Goal: Task Accomplishment & Management: Manage account settings

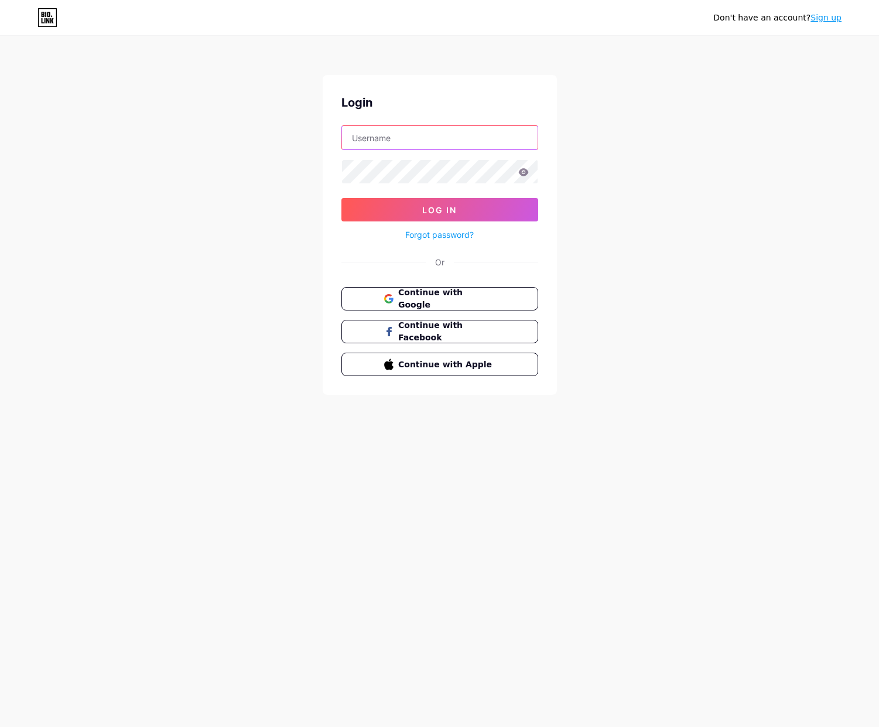
click at [432, 142] on input "text" at bounding box center [440, 137] width 196 height 23
type input "[EMAIL_ADDRESS][DOMAIN_NAME]"
click at [447, 231] on link "Forgot password?" at bounding box center [439, 234] width 68 height 12
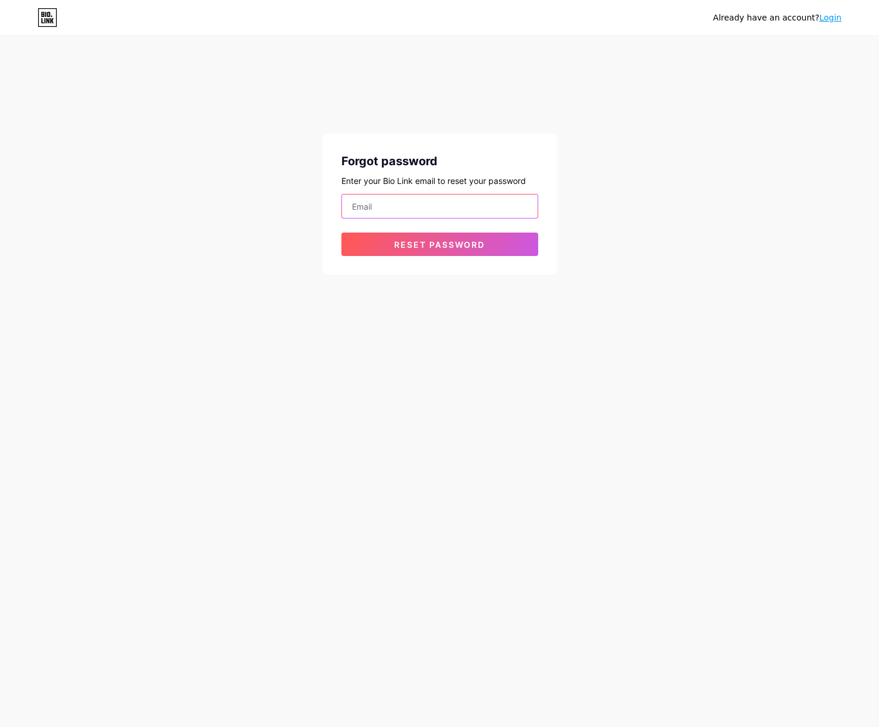
click at [449, 211] on input "email" at bounding box center [440, 205] width 196 height 23
click at [444, 207] on input "email" at bounding box center [440, 205] width 196 height 23
type input "[EMAIL_ADDRESS][DOMAIN_NAME]"
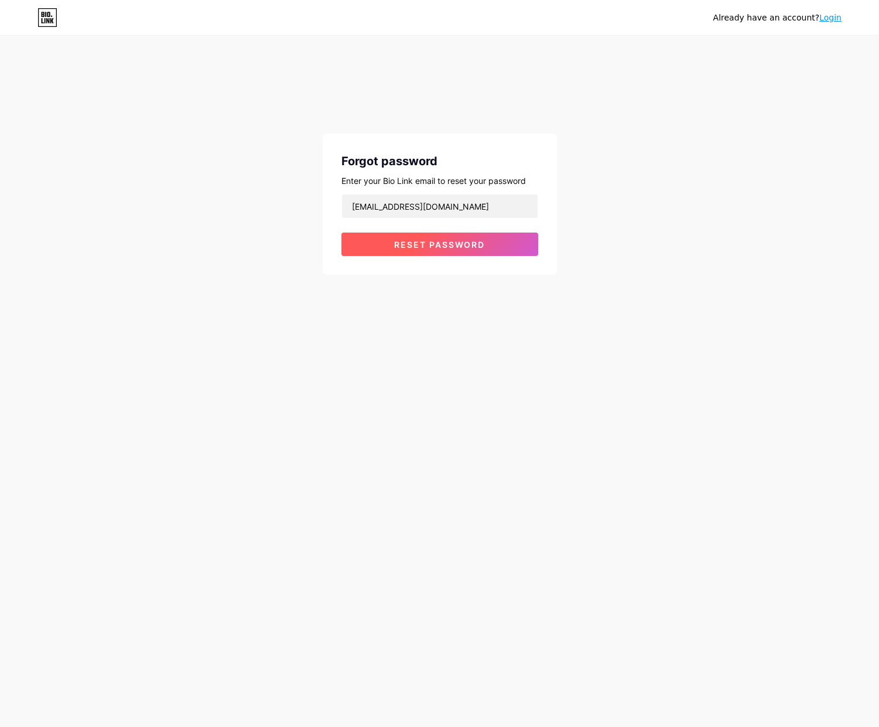
click at [443, 246] on span "Reset password" at bounding box center [439, 244] width 91 height 10
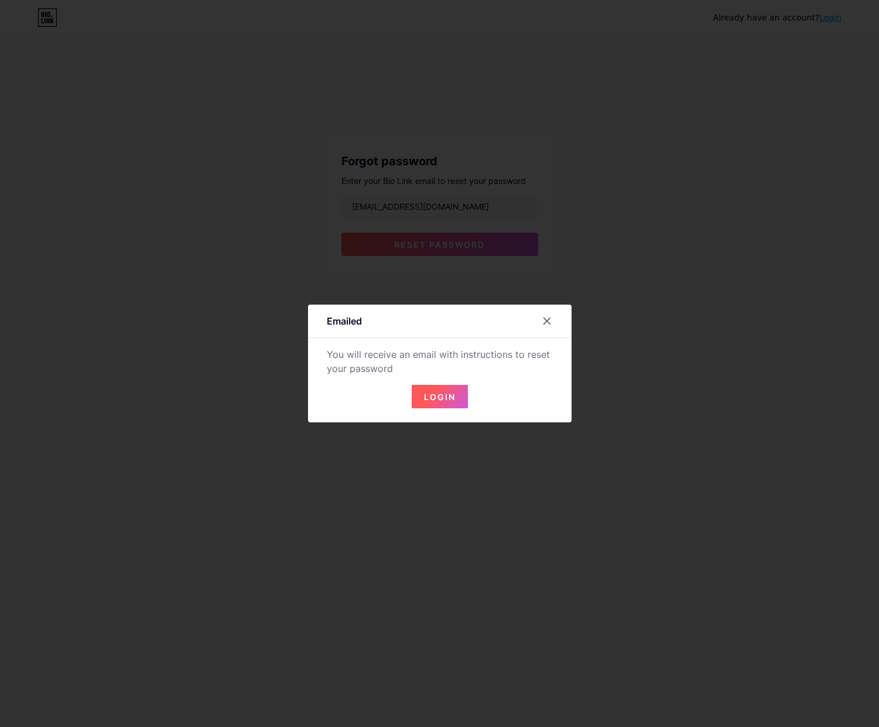
click at [463, 398] on div "Login" at bounding box center [439, 389] width 263 height 37
click at [453, 399] on button "Login" at bounding box center [440, 396] width 56 height 23
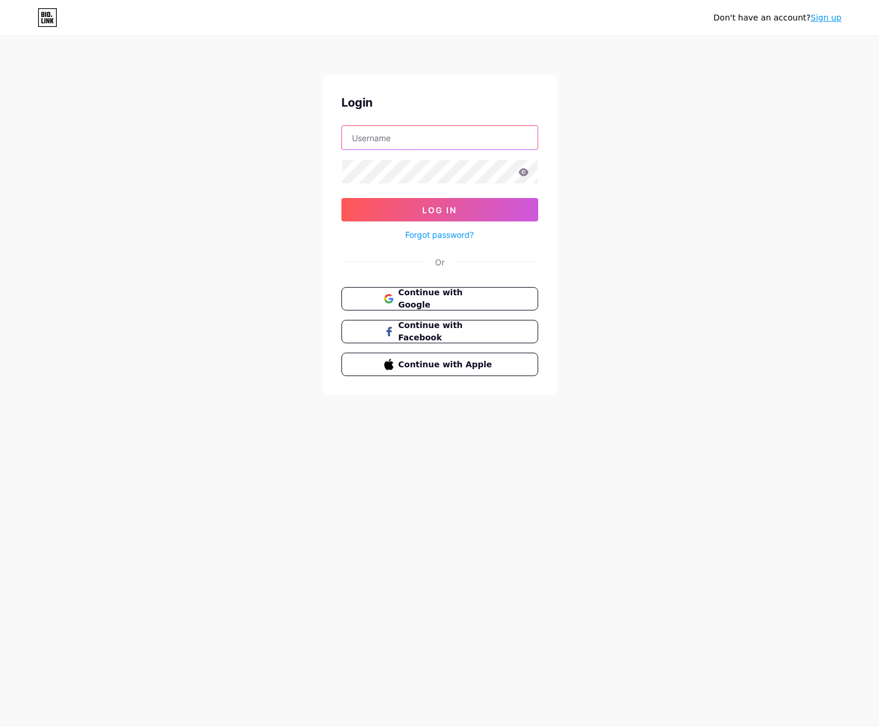
click at [411, 142] on input "text" at bounding box center [440, 137] width 196 height 23
type input "[EMAIL_ADDRESS][DOMAIN_NAME]"
click at [341, 198] on button "Log In" at bounding box center [439, 209] width 197 height 23
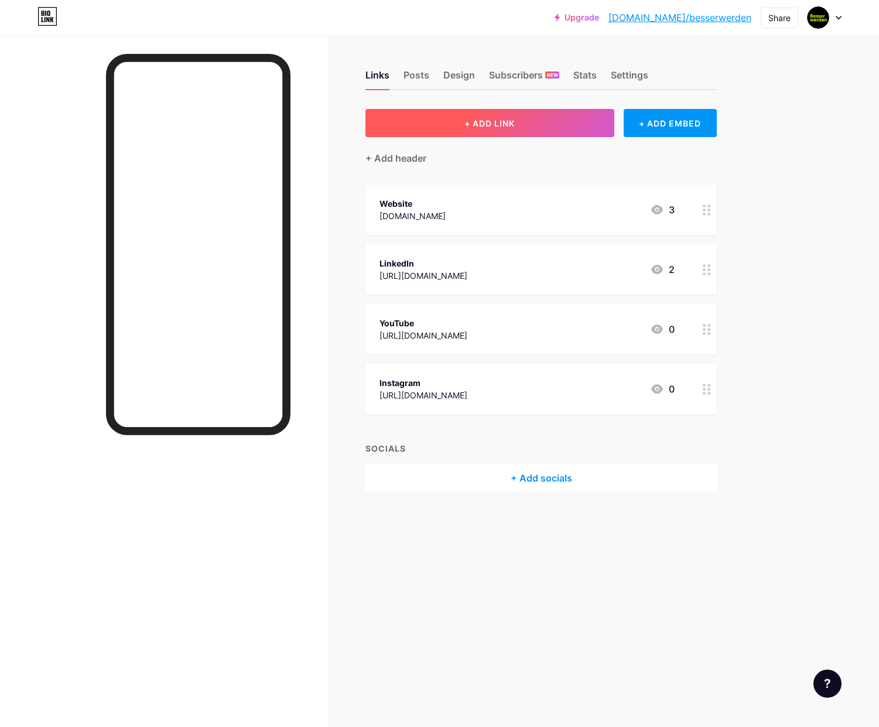
click at [502, 128] on span "+ ADD LINK" at bounding box center [489, 123] width 50 height 10
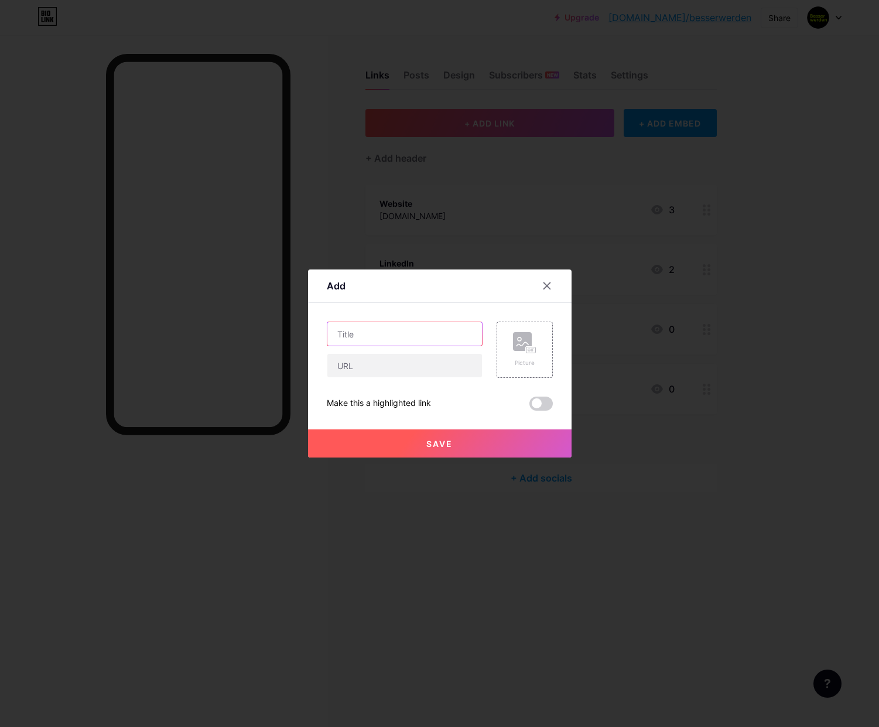
click at [423, 343] on input "text" at bounding box center [404, 333] width 155 height 23
type input "Spotify"
paste input "https://open.spotify.com/show/2FBpzaoxpKxy9O3vefeopb"
type input "https://open.spotify.com/show/2FBpzaoxpKxy9O3vefeopb"
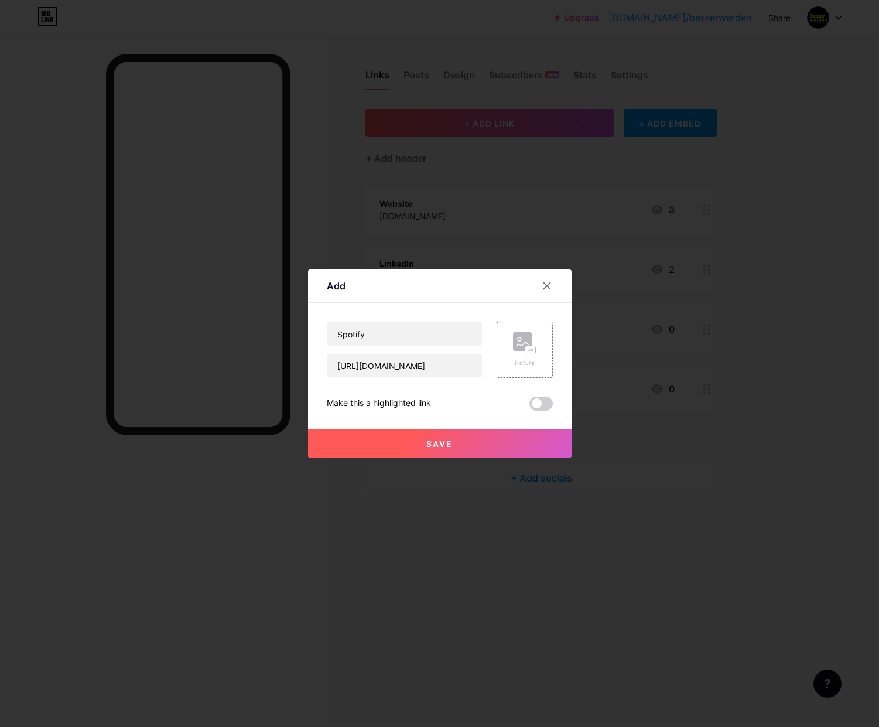
click at [427, 449] on button "Save" at bounding box center [439, 443] width 263 height 28
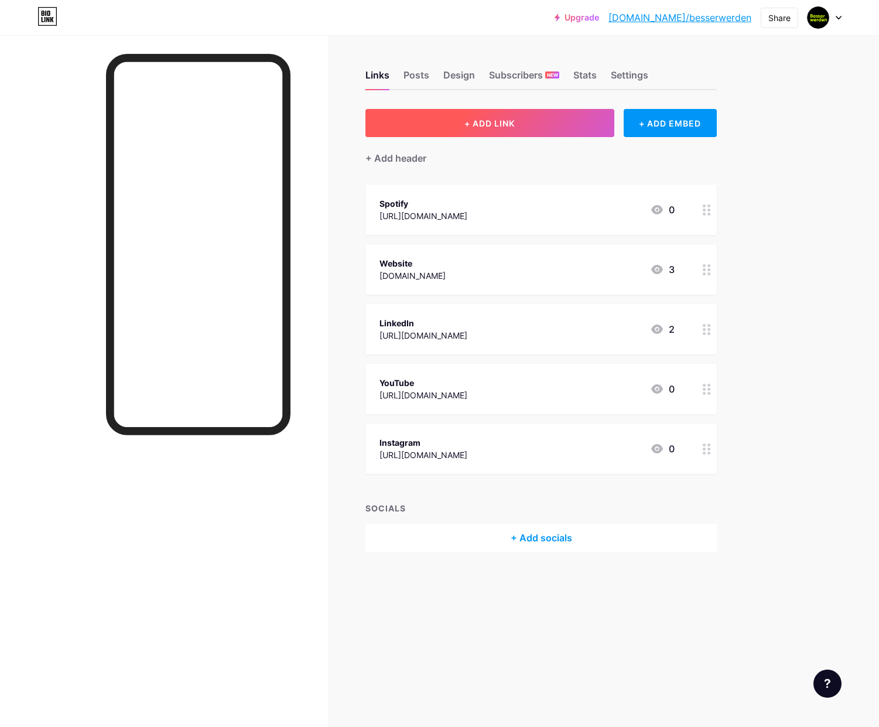
click at [498, 120] on span "+ ADD LINK" at bounding box center [489, 123] width 50 height 10
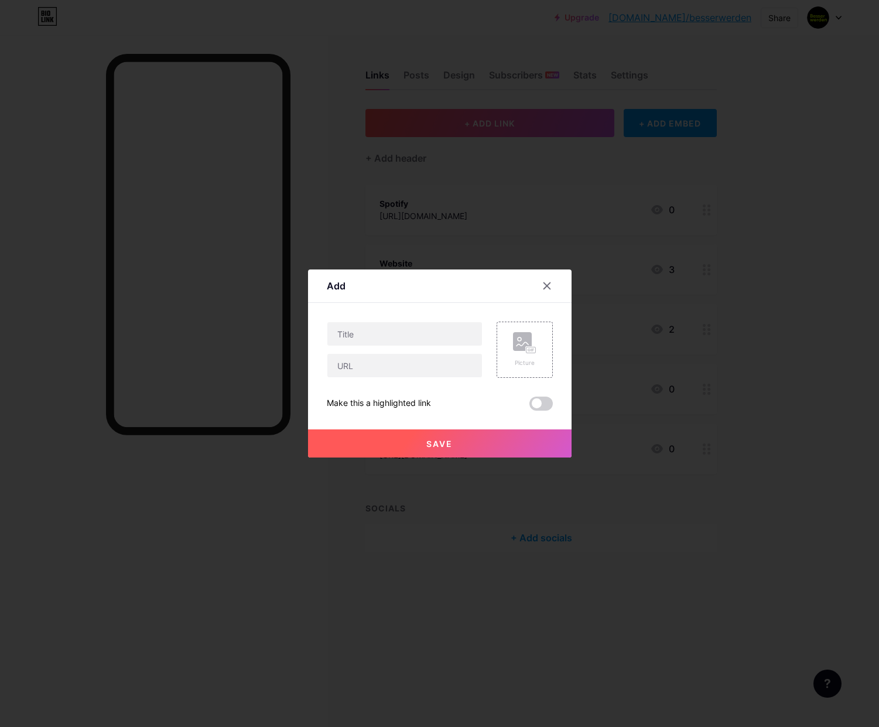
click at [367, 318] on div "Content YouTube Play YouTube video without leaving your page. ADD Vimeo Play Vi…" at bounding box center [440, 357] width 226 height 108
click at [371, 326] on input "text" at bounding box center [404, 333] width 155 height 23
type input "Apple Podcasts"
click at [399, 366] on input "text" at bounding box center [404, 365] width 155 height 23
paste input "https://podcasts.apple.com/us/podcast/besser-werden/id1832923434"
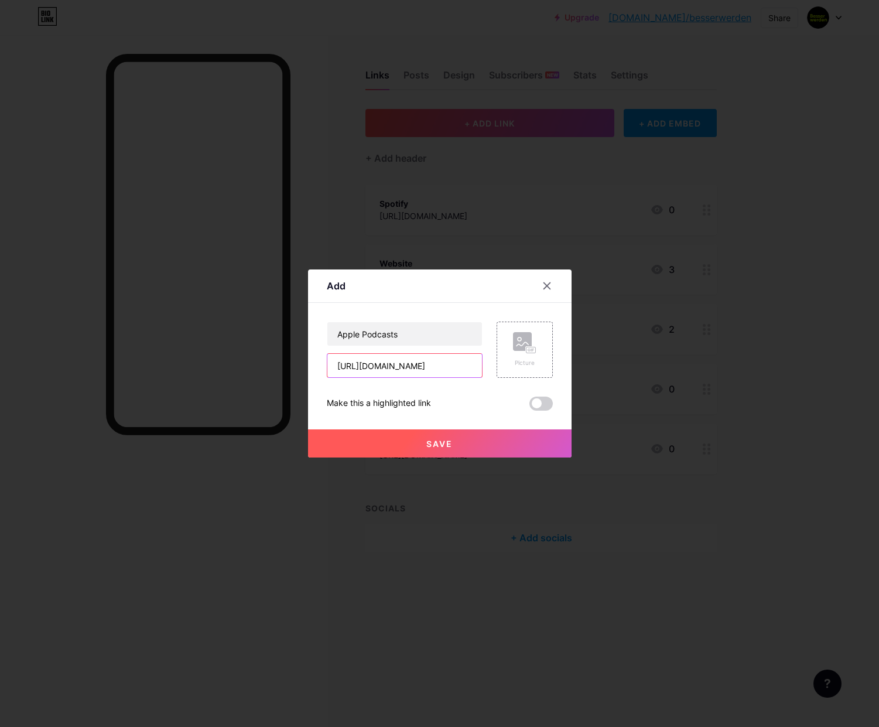
scroll to position [0, 139]
type input "https://podcasts.apple.com/us/podcast/besser-werden/id1832923434"
click at [475, 440] on button "Save" at bounding box center [439, 443] width 263 height 28
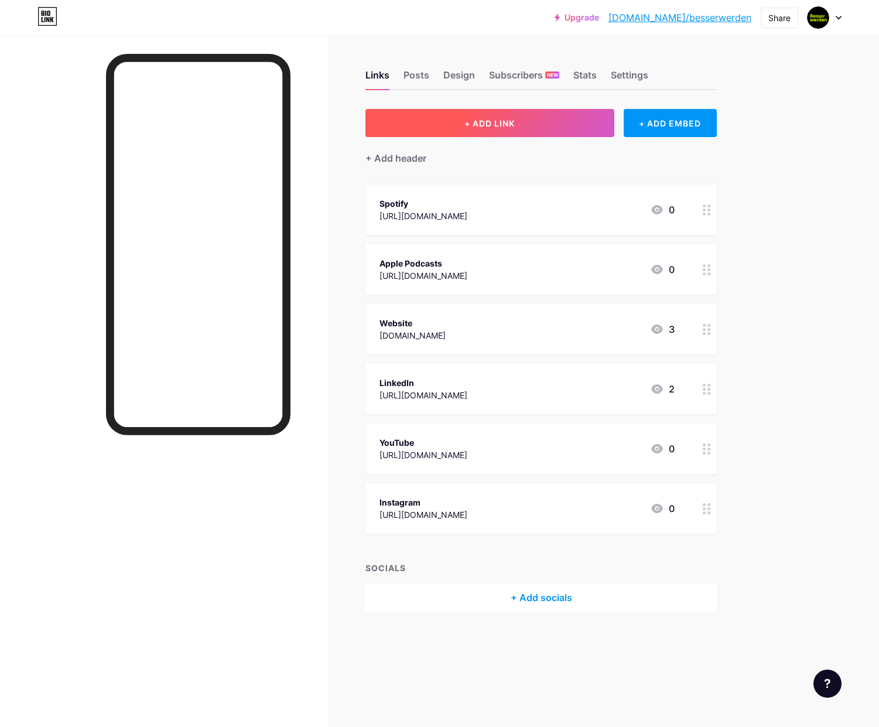
click at [526, 125] on button "+ ADD LINK" at bounding box center [489, 123] width 249 height 28
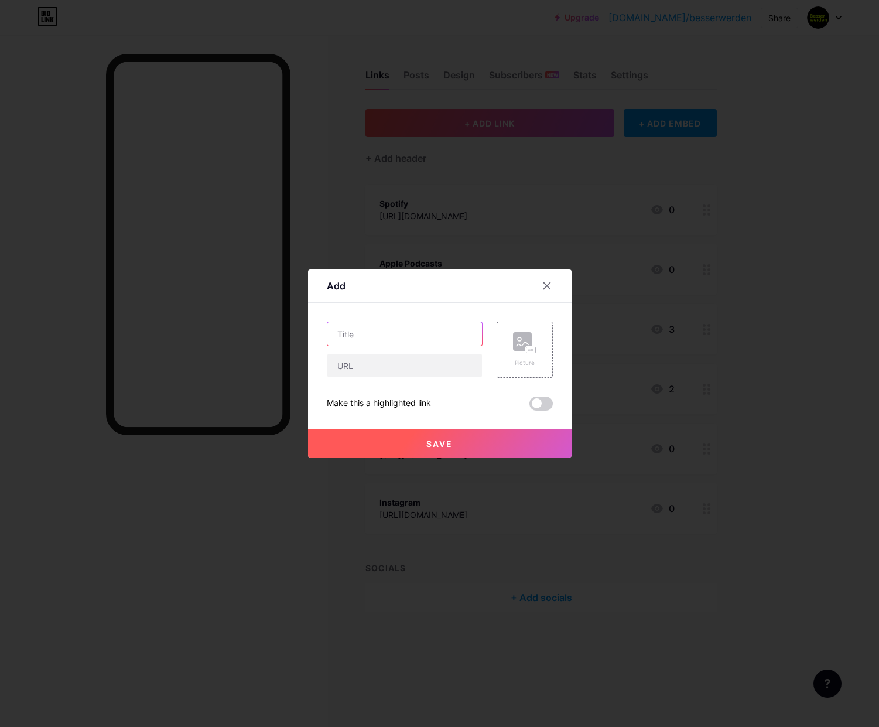
click at [385, 323] on input "text" at bounding box center [404, 333] width 155 height 23
type input "Newsletter"
paste input "https://www.besserwerden.com/newsletter"
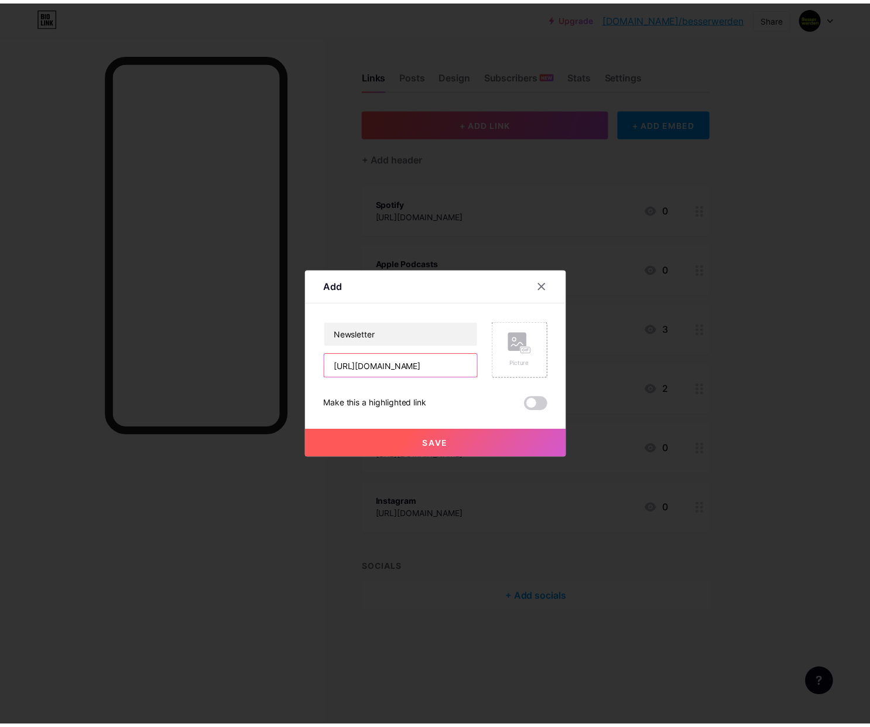
scroll to position [0, 33]
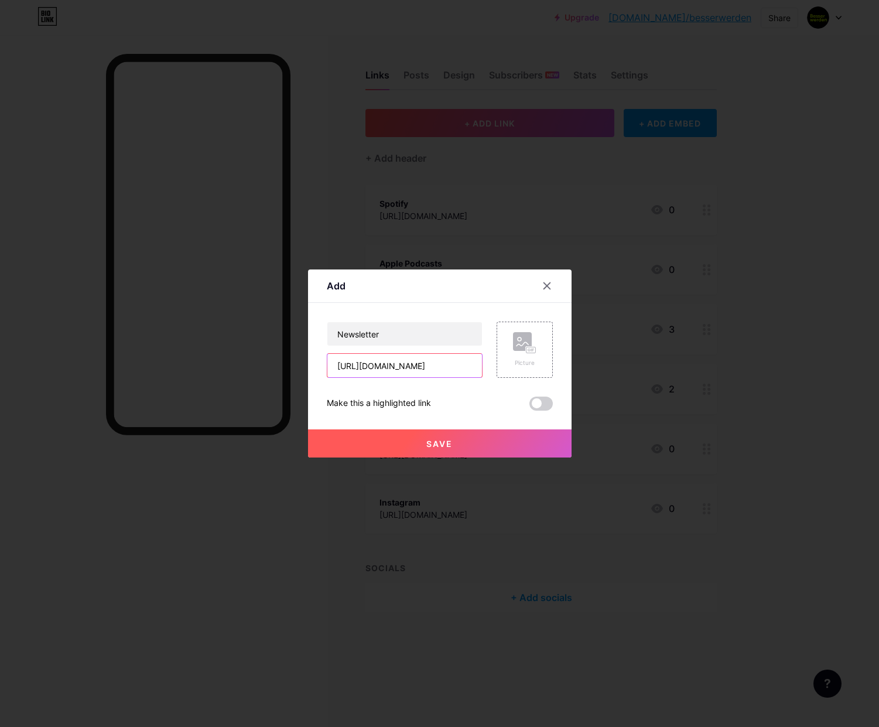
type input "https://www.besserwerden.com/newsletter"
click at [446, 456] on button "Save" at bounding box center [439, 443] width 263 height 28
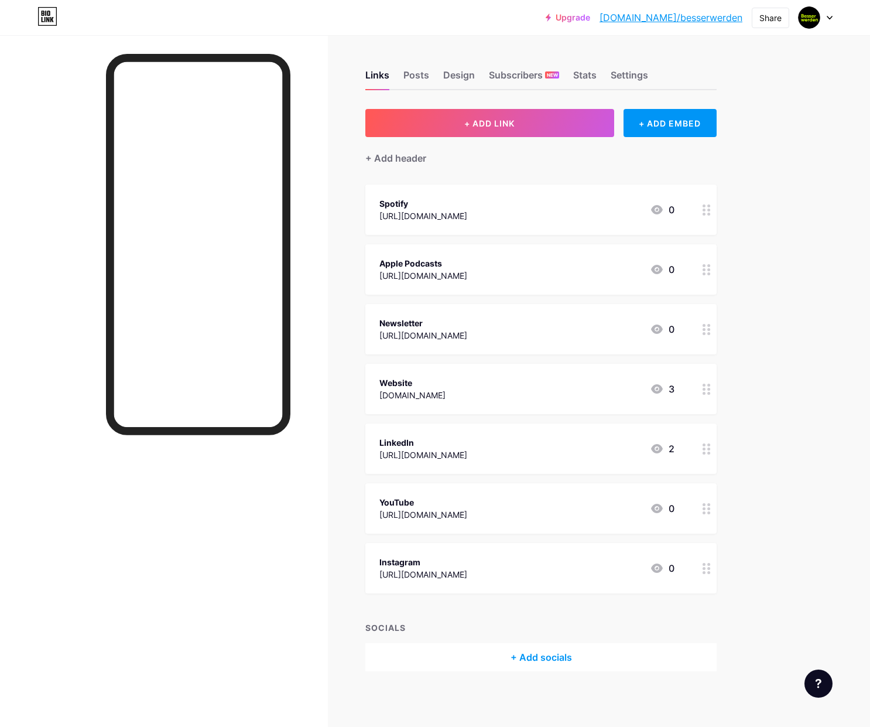
click at [430, 159] on div "+ Add header" at bounding box center [540, 151] width 351 height 29
click at [425, 158] on div "+ Add header" at bounding box center [395, 158] width 61 height 14
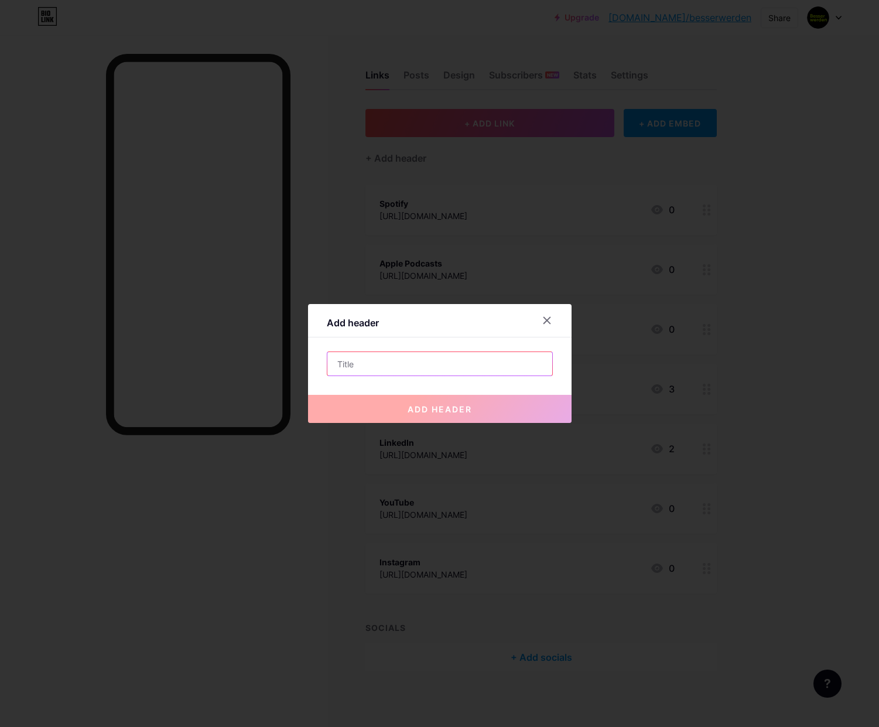
click at [446, 366] on input "text" at bounding box center [439, 363] width 225 height 23
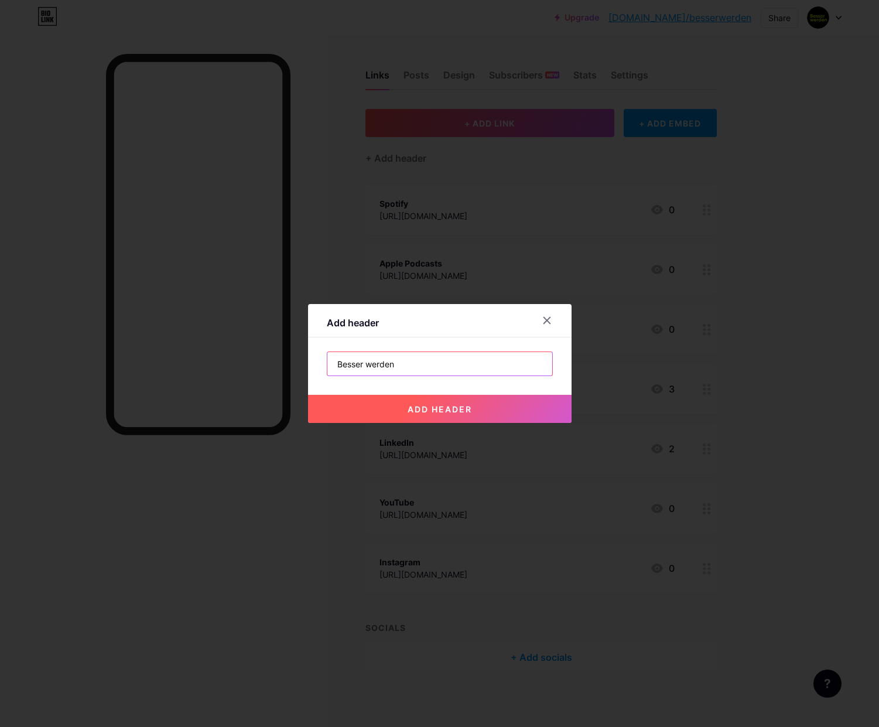
type input "Besser werden"
click at [477, 409] on button "add header" at bounding box center [439, 409] width 263 height 28
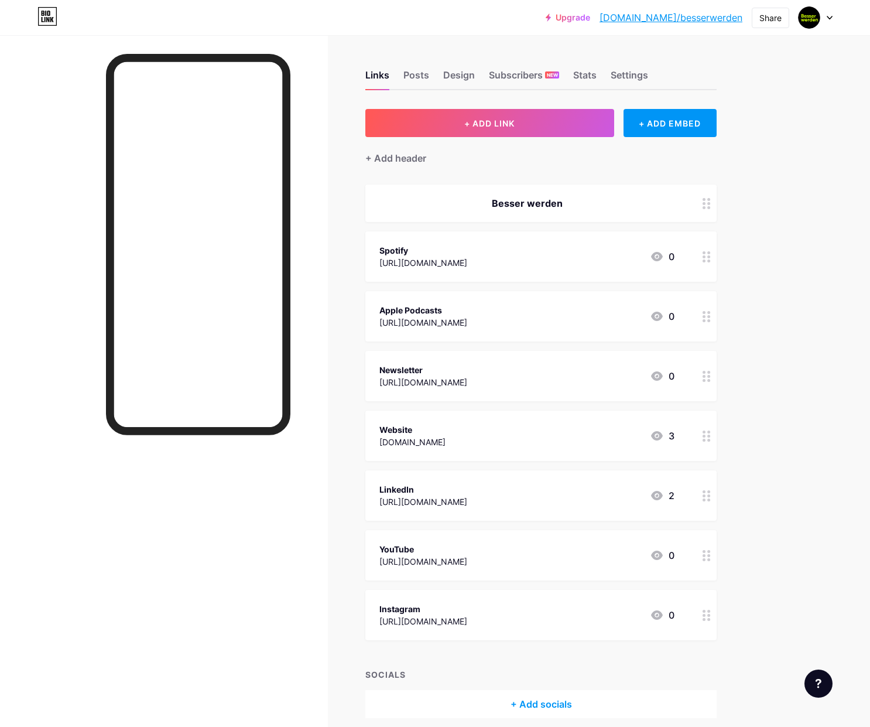
click at [704, 202] on circle at bounding box center [704, 203] width 3 height 3
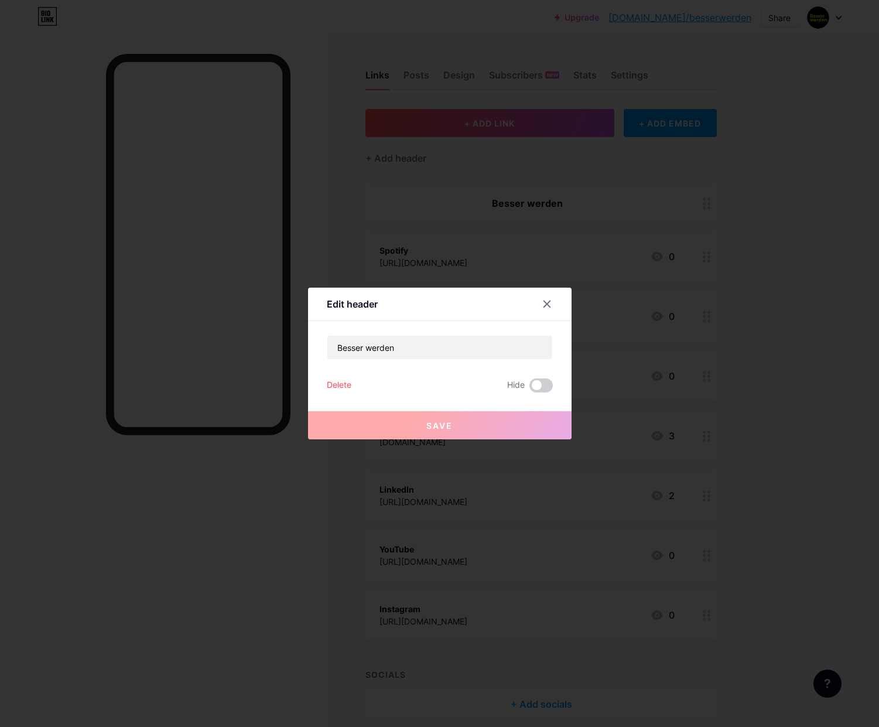
click at [345, 383] on div "Delete" at bounding box center [339, 385] width 25 height 14
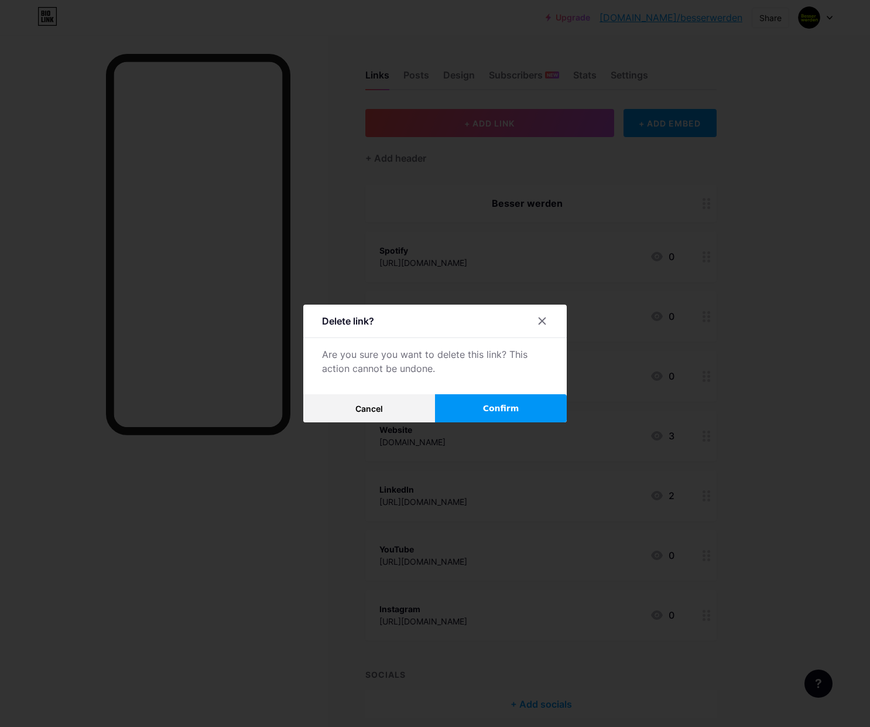
click at [488, 409] on span "Confirm" at bounding box center [501, 408] width 36 height 12
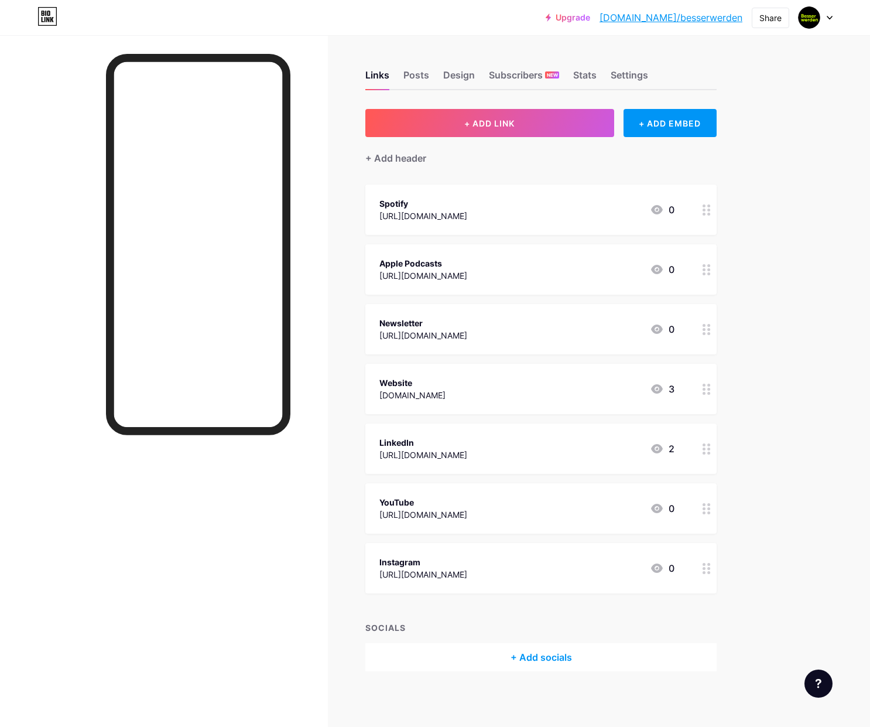
drag, startPoint x: 495, startPoint y: 403, endPoint x: 547, endPoint y: 278, distance: 135.1
click at [534, 263] on span "Spotify https://open.spotify.com/show/2FBpzaoxpKxy9O3vefeopb 0 Apple Podcasts h…" at bounding box center [540, 388] width 351 height 409
click at [561, 667] on div "+ Add socials" at bounding box center [540, 657] width 351 height 28
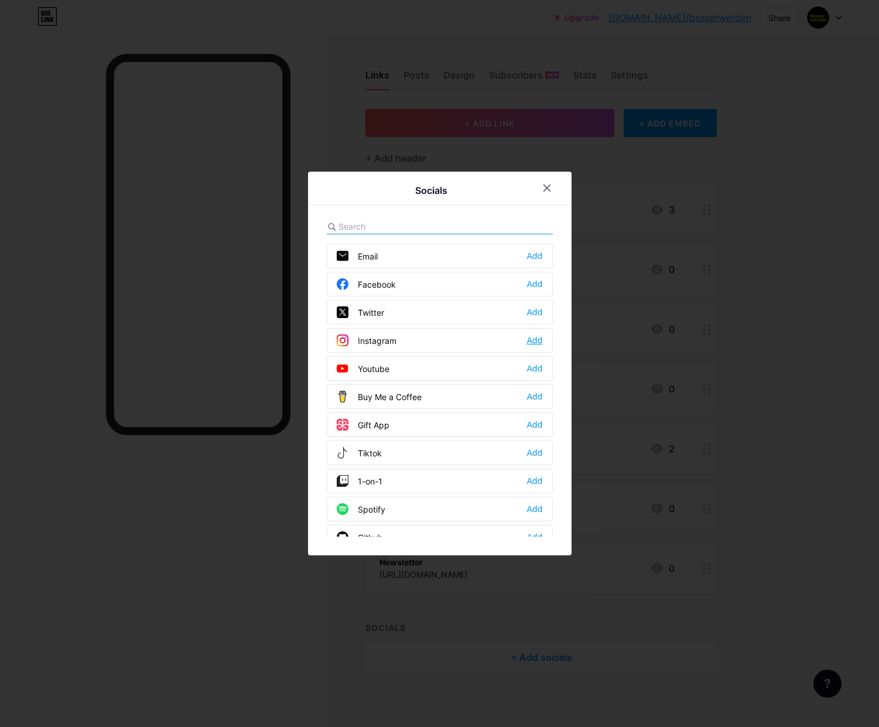
click at [526, 345] on div "Add" at bounding box center [534, 340] width 16 height 12
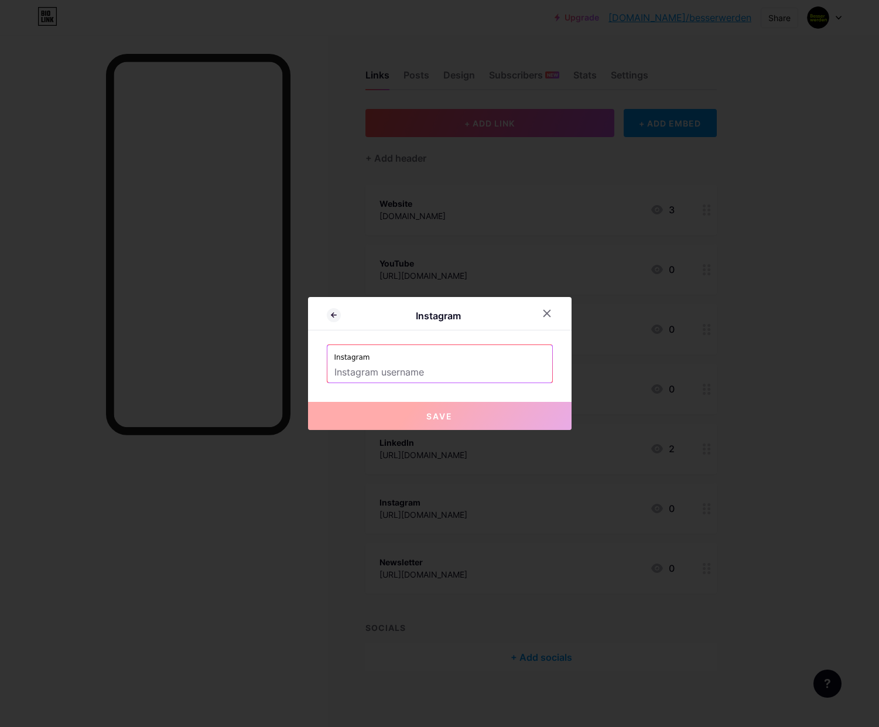
click at [489, 371] on input "text" at bounding box center [439, 372] width 211 height 20
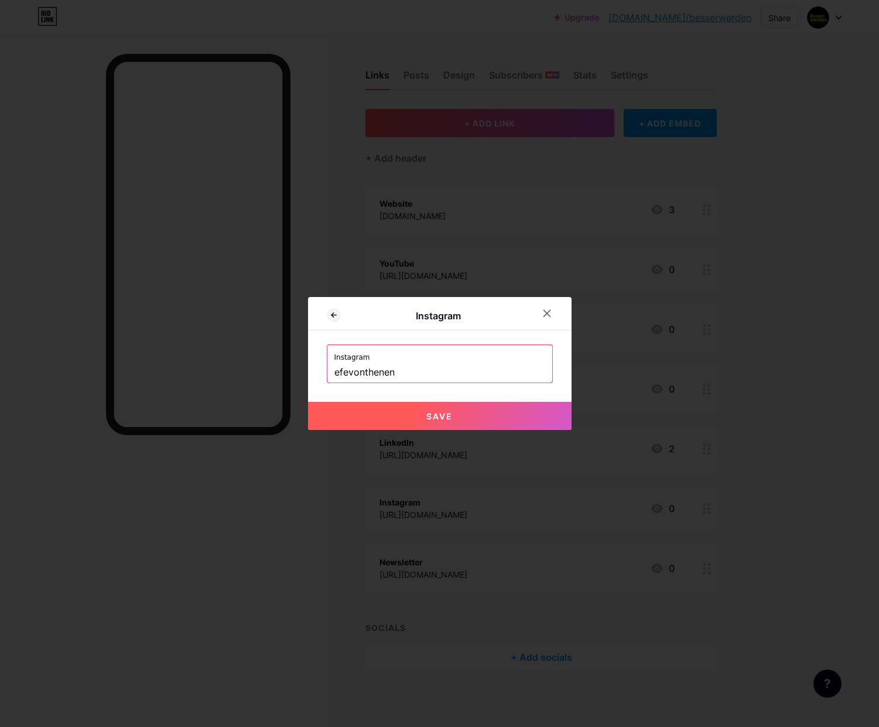
click at [461, 419] on button "Save" at bounding box center [439, 416] width 263 height 28
type input "https://instagram.com/efevonthenen"
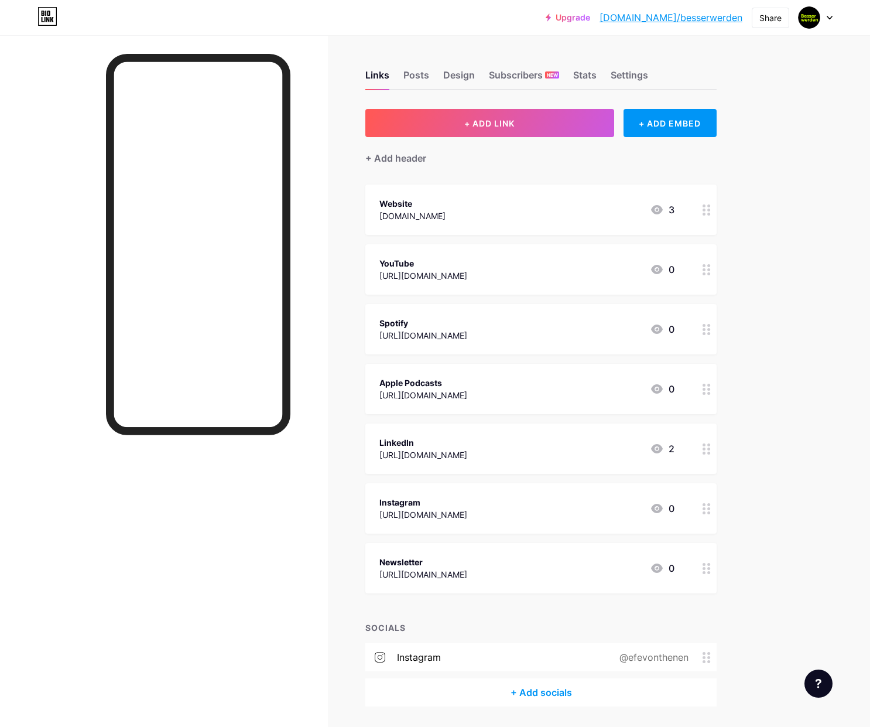
click at [701, 657] on div "@efevonthenen" at bounding box center [652, 657] width 102 height 14
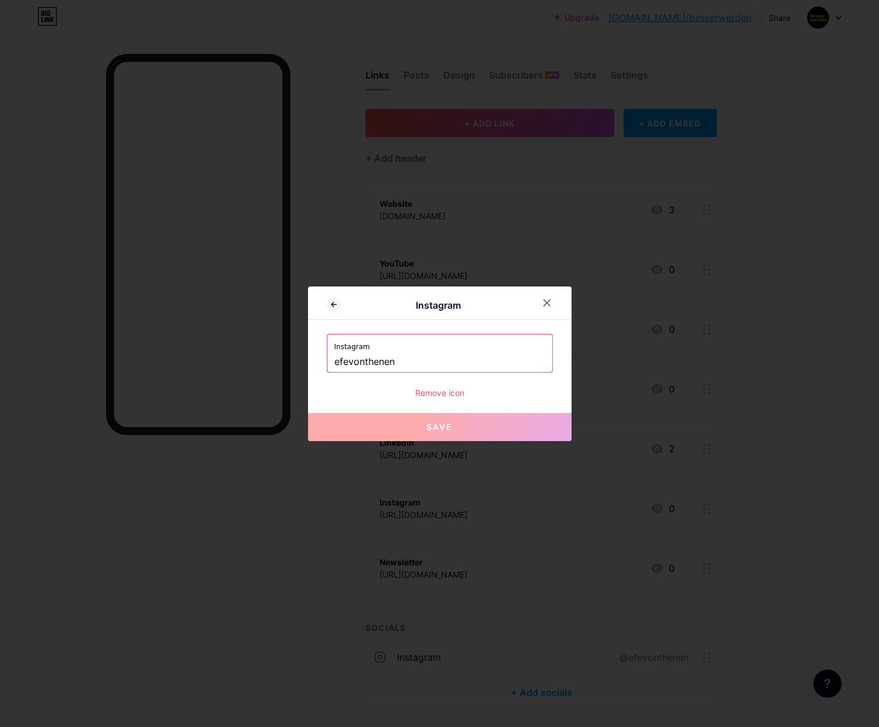
click at [424, 397] on div "Remove icon" at bounding box center [440, 392] width 226 height 12
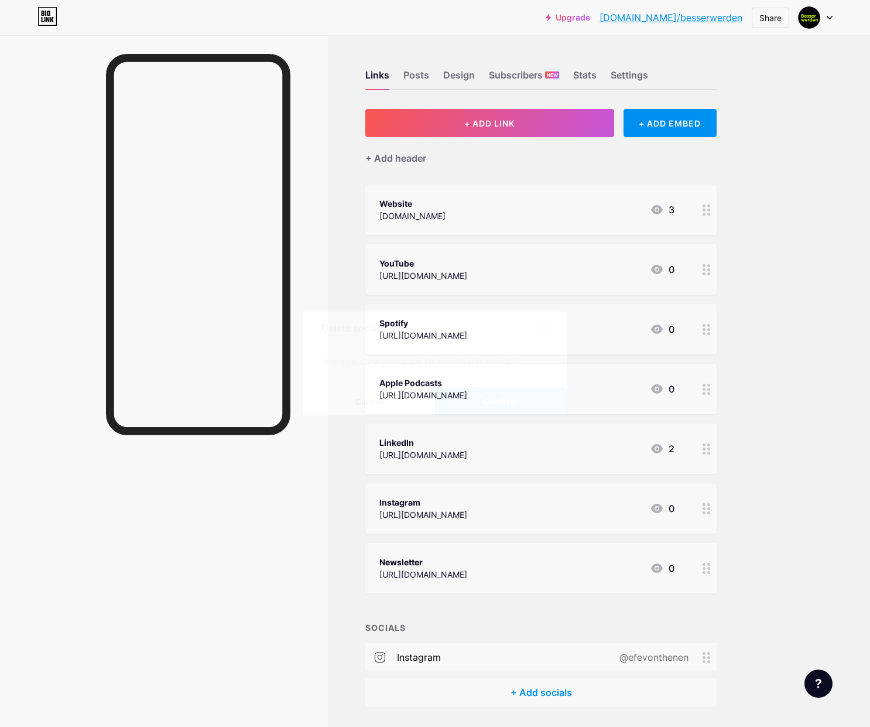
click at [472, 409] on button "Confirm" at bounding box center [501, 401] width 132 height 28
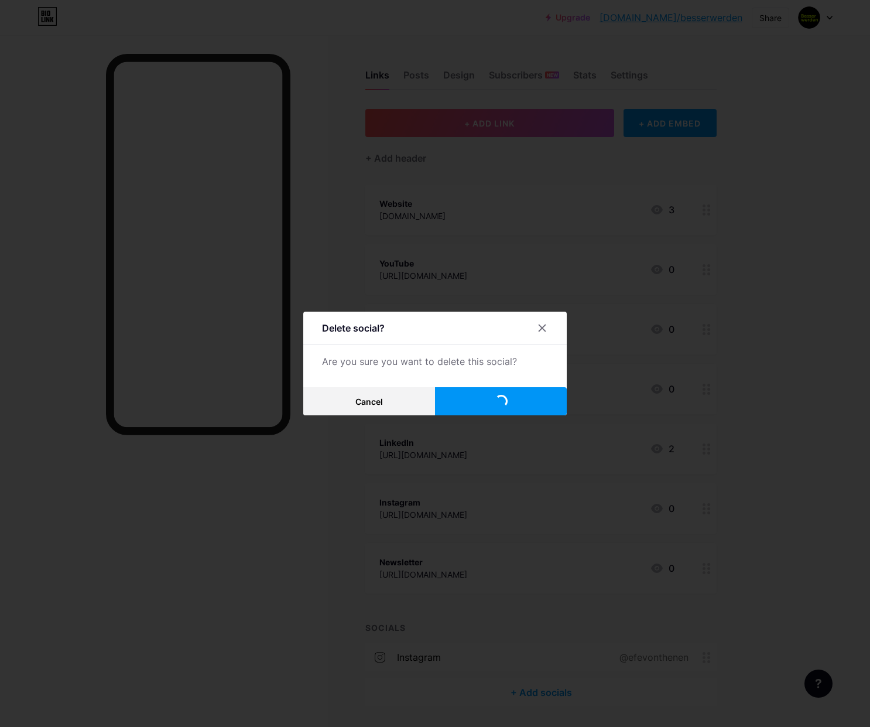
click at [472, 405] on button "Confirm" at bounding box center [501, 401] width 132 height 28
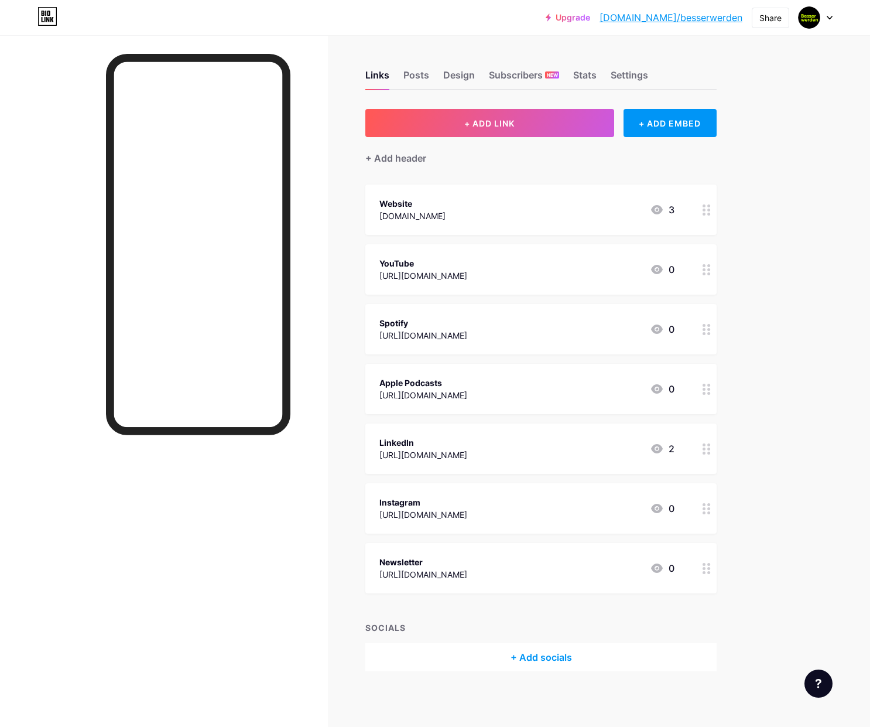
click at [745, 489] on div "Links Posts Design Subscribers NEW Stats Settings + ADD LINK + ADD EMBED + Add …" at bounding box center [383, 382] width 766 height 694
click at [415, 73] on div "Posts" at bounding box center [416, 78] width 26 height 21
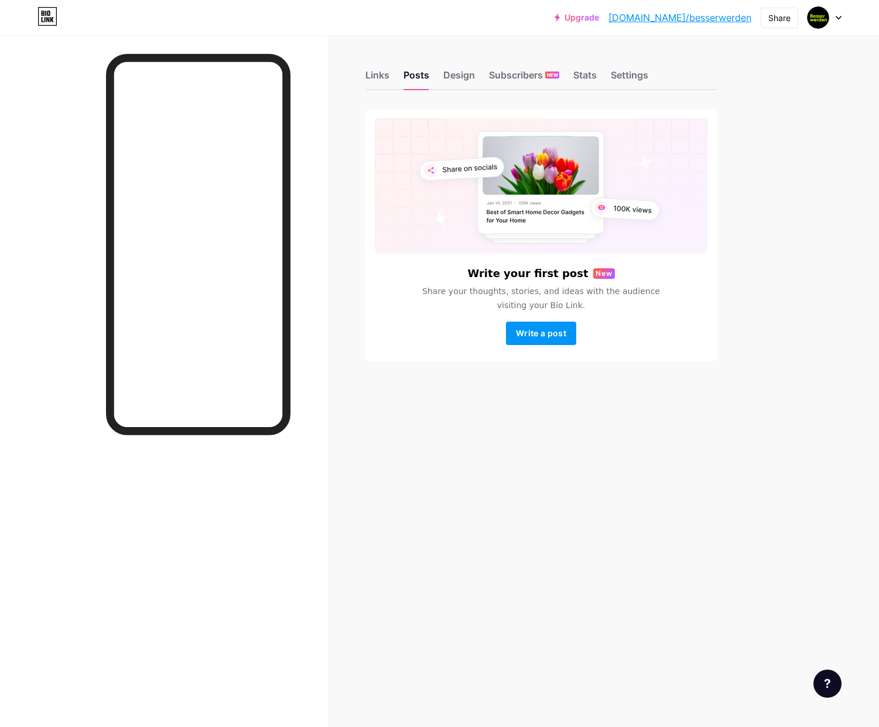
click at [477, 86] on div "Links Posts Design Subscribers NEW Stats Settings" at bounding box center [540, 69] width 351 height 41
click at [467, 80] on div "Design" at bounding box center [459, 78] width 32 height 21
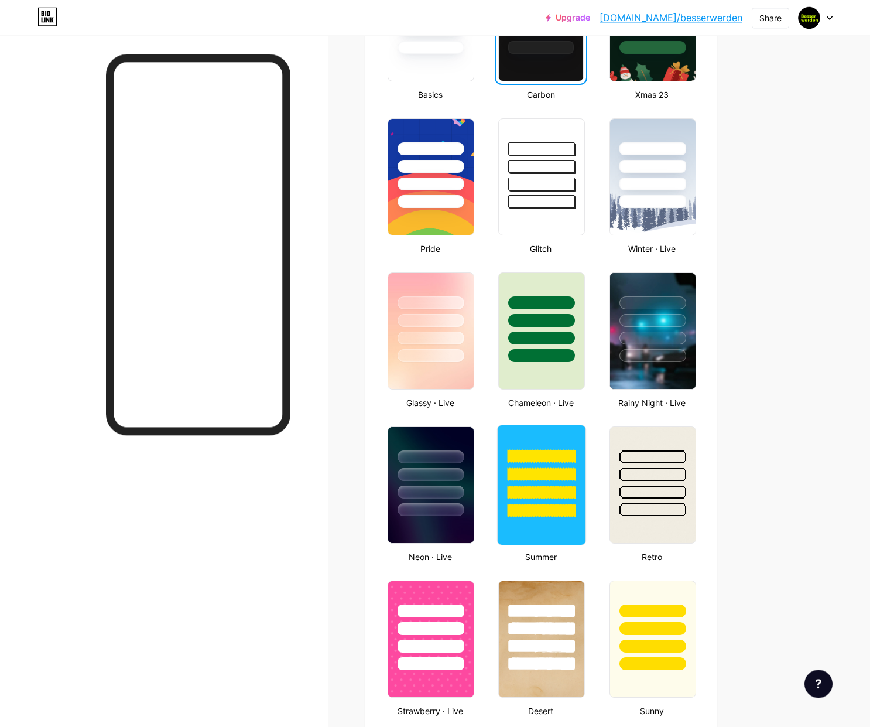
scroll to position [656, 0]
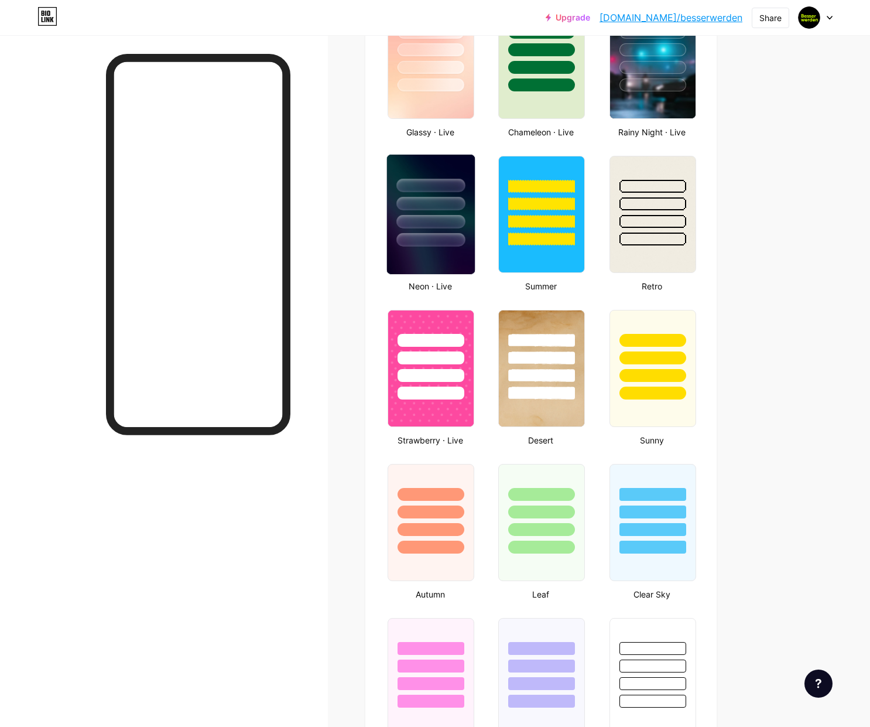
click at [447, 217] on div at bounding box center [430, 221] width 68 height 13
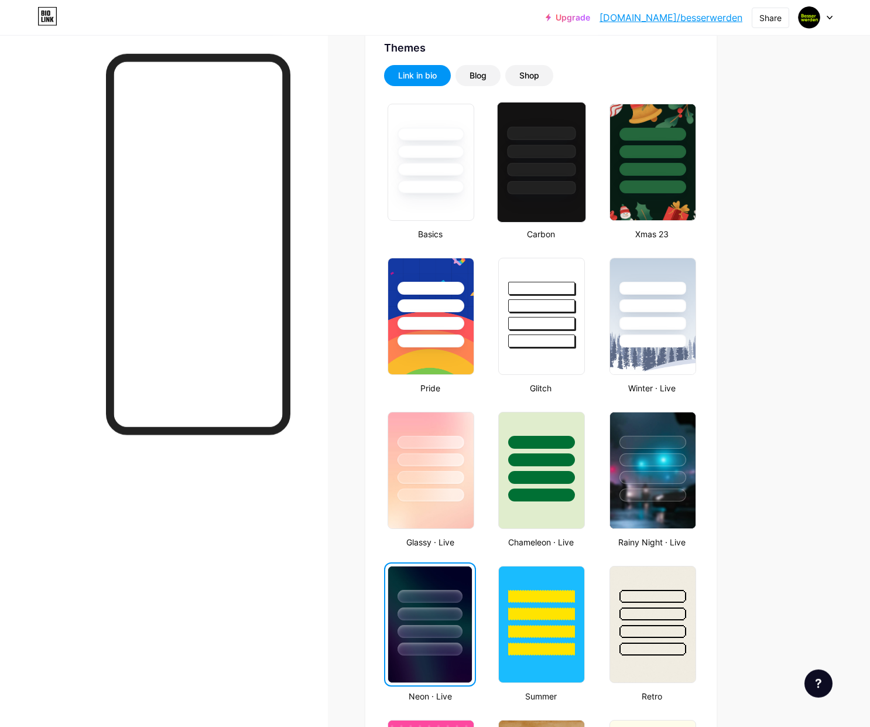
scroll to position [159, 0]
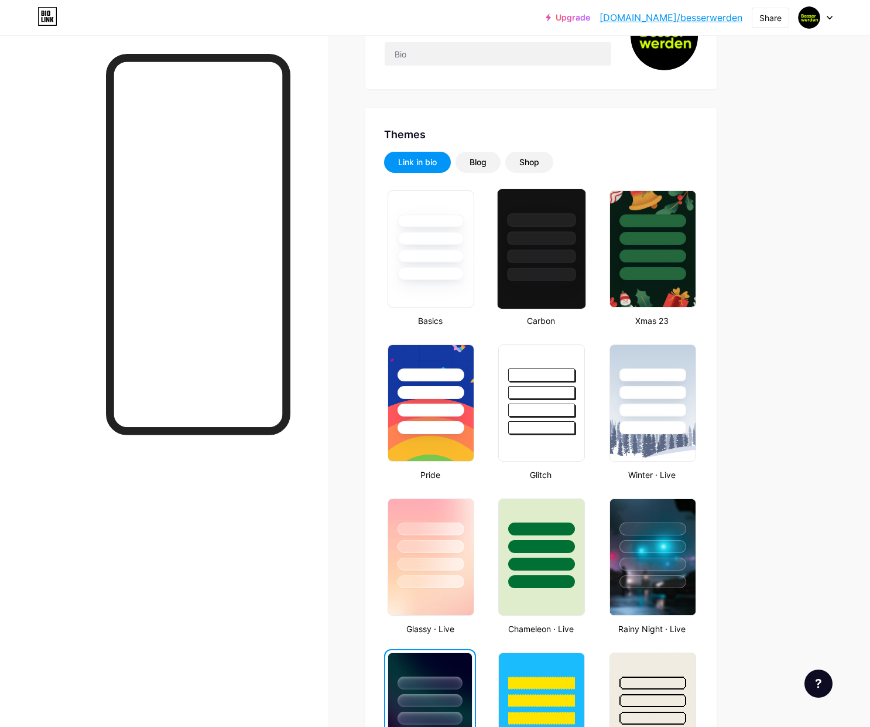
click at [560, 216] on div at bounding box center [542, 219] width 68 height 13
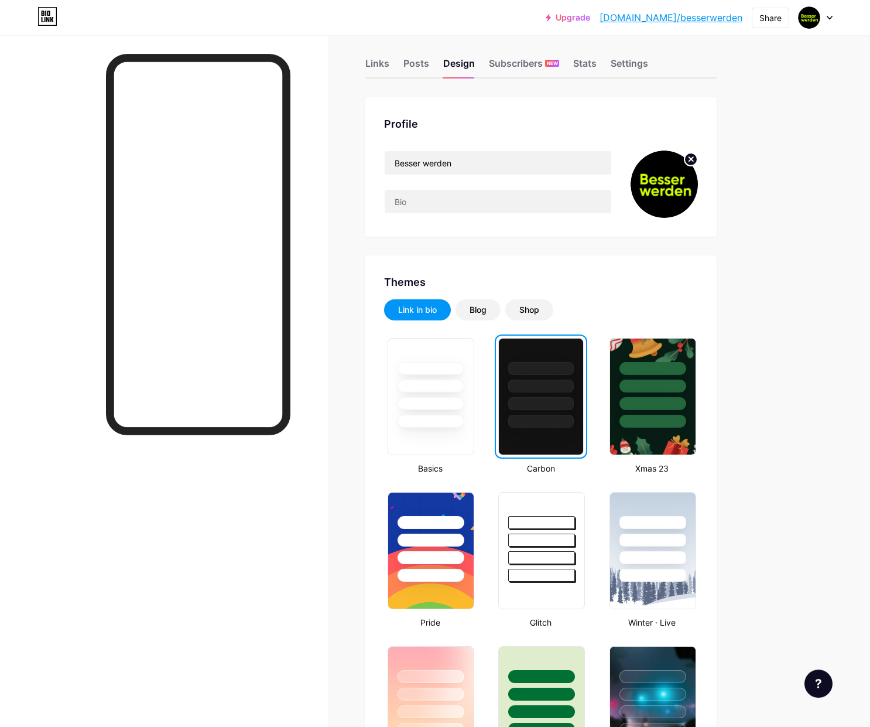
scroll to position [0, 0]
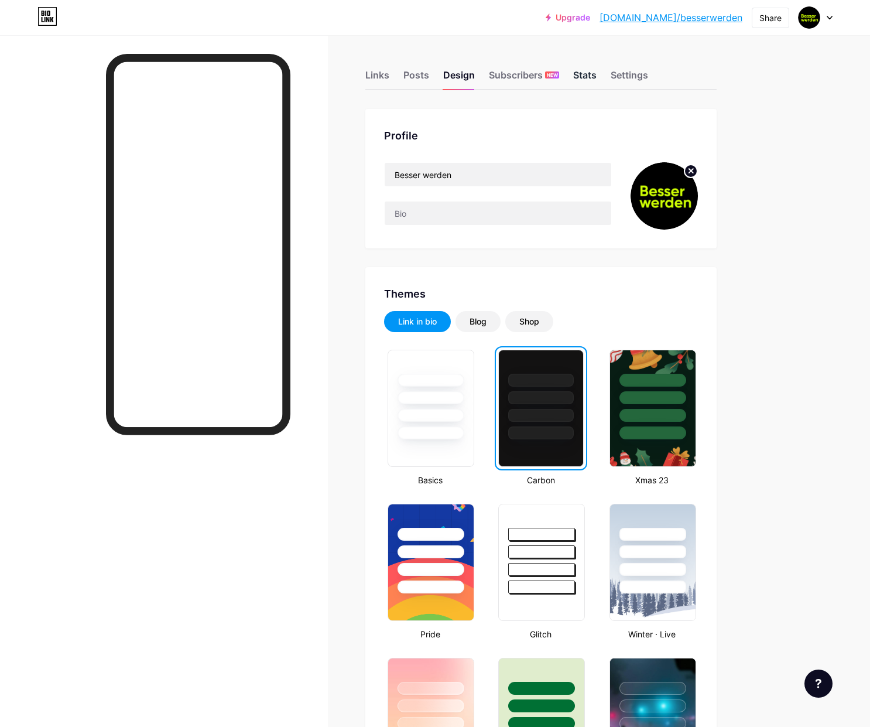
click at [586, 77] on div "Stats" at bounding box center [584, 78] width 23 height 21
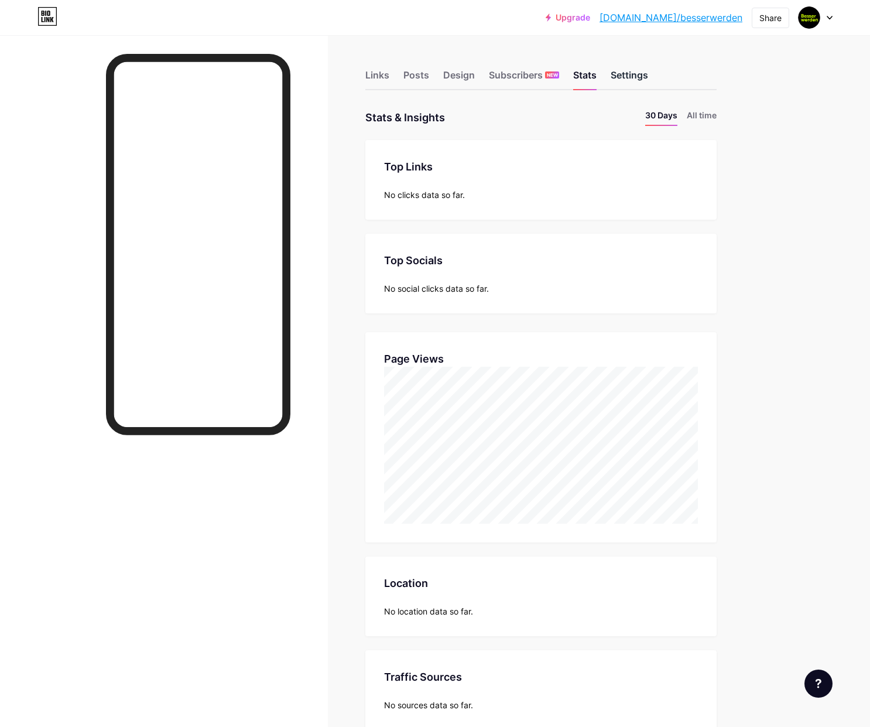
click at [647, 81] on div "Settings" at bounding box center [629, 78] width 37 height 21
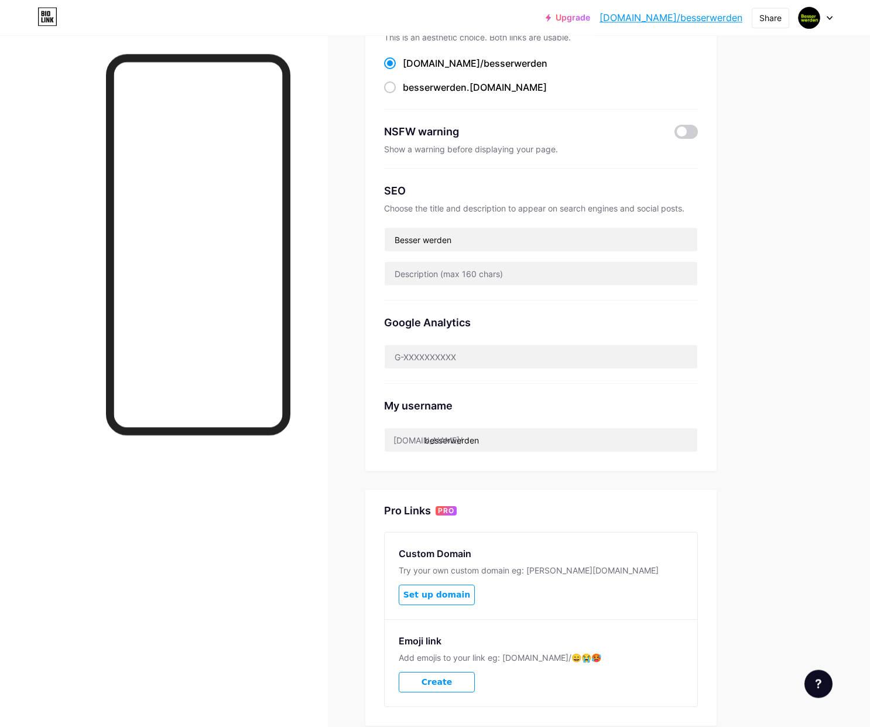
scroll to position [169, 0]
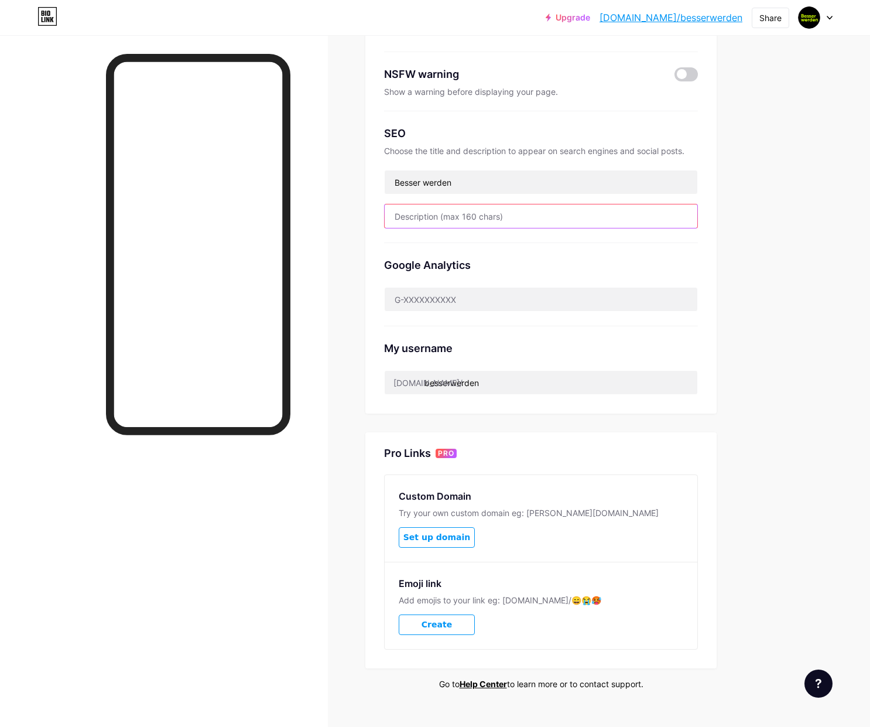
click at [551, 213] on input "text" at bounding box center [541, 215] width 313 height 23
click at [467, 215] on input "text" at bounding box center [541, 215] width 313 height 23
paste input "Besser werden ist mehr als ein Podcast. Es ist eine Reise. Eine Bewegung. Ein S…"
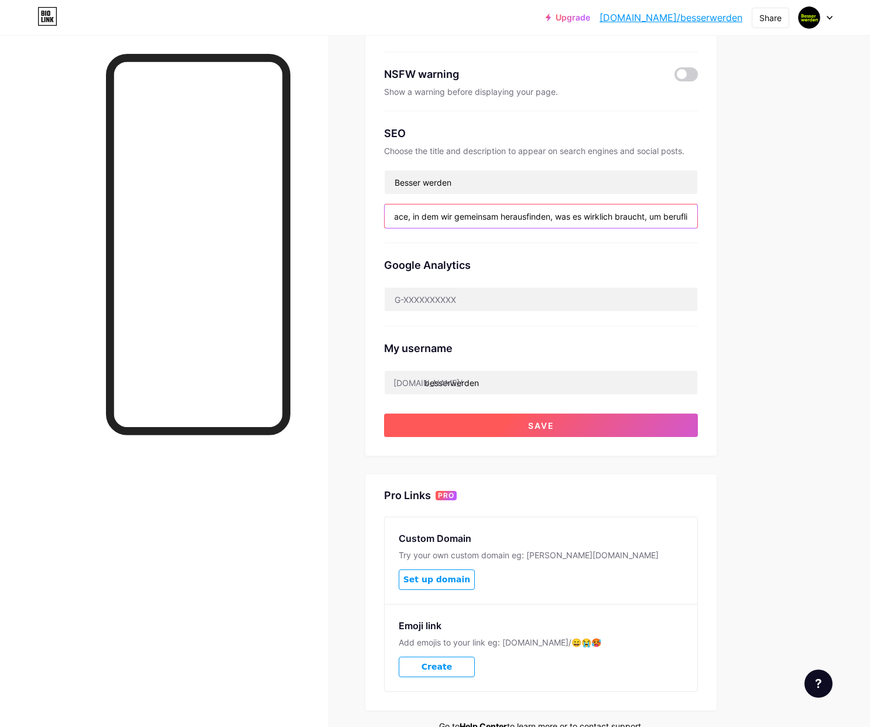
type input "Besser werden ist mehr als ein Podcast. Es ist eine Reise. Eine Bewegung. Ein S…"
click at [543, 423] on span "Save" at bounding box center [541, 425] width 26 height 10
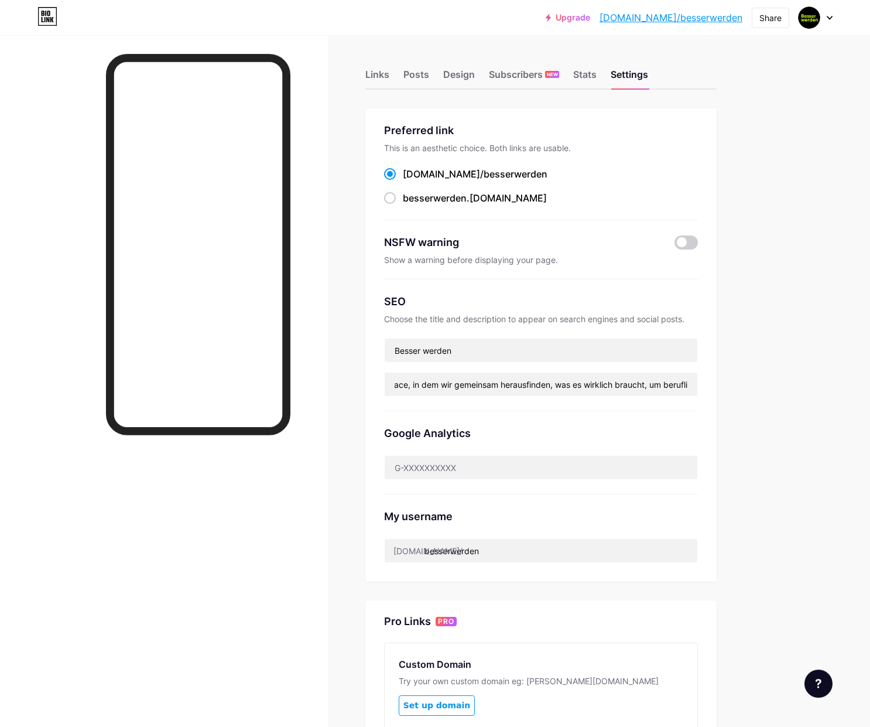
scroll to position [0, 0]
click at [720, 20] on link "bio.link/besserwerden" at bounding box center [670, 18] width 143 height 14
